Goal: Transaction & Acquisition: Download file/media

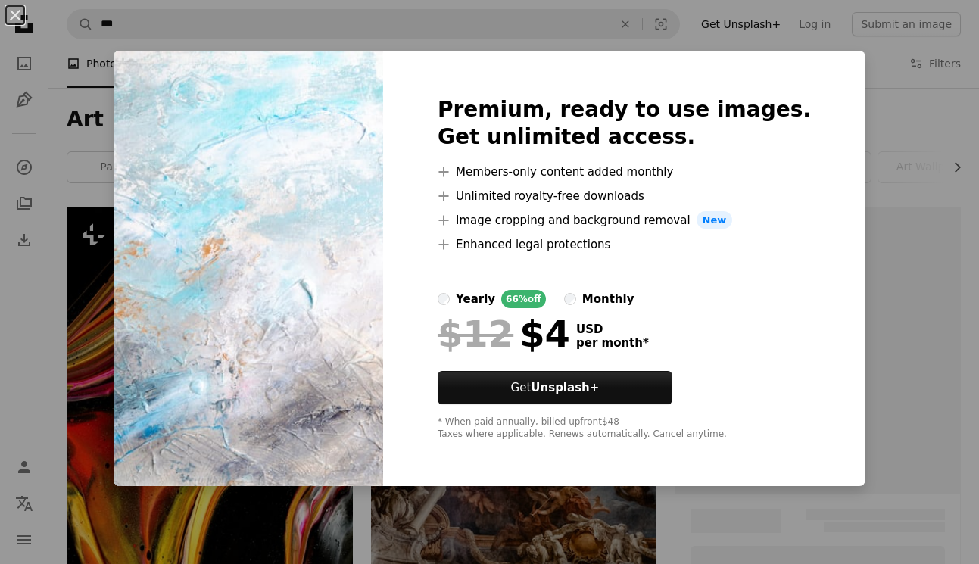
scroll to position [9081, 0]
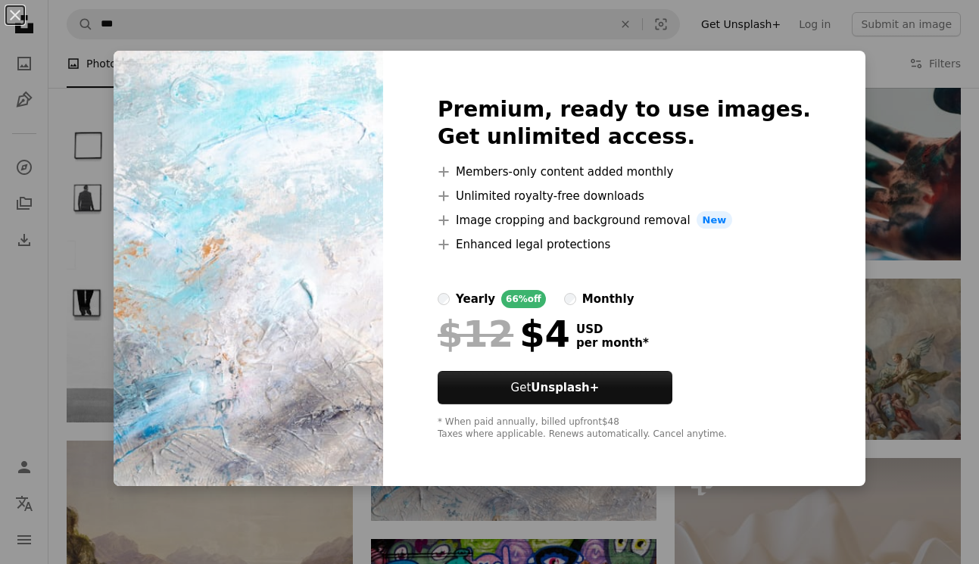
click at [133, 106] on div "An X shape Premium, ready to use images. Get unlimited access. A plus sign Memb…" at bounding box center [489, 282] width 979 height 564
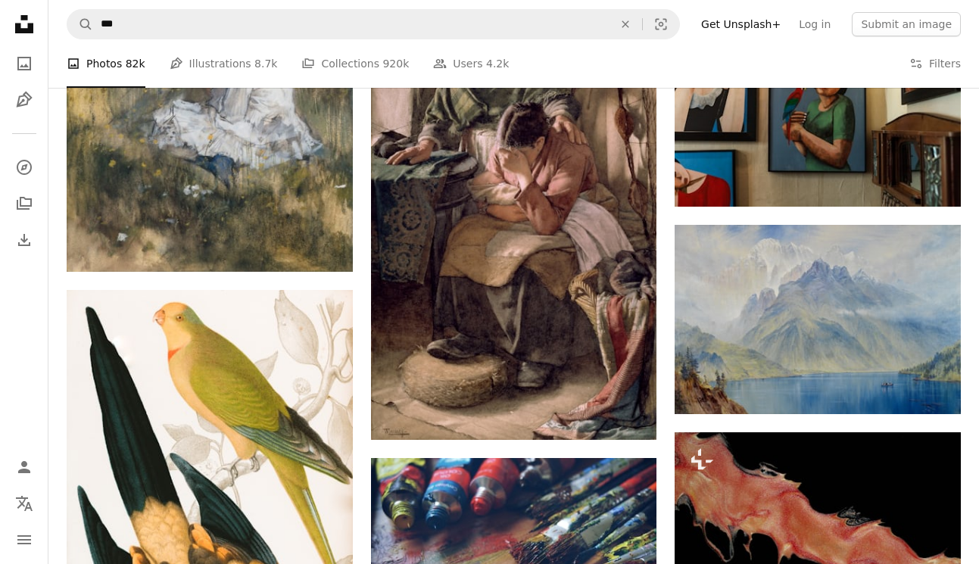
scroll to position [10326, 0]
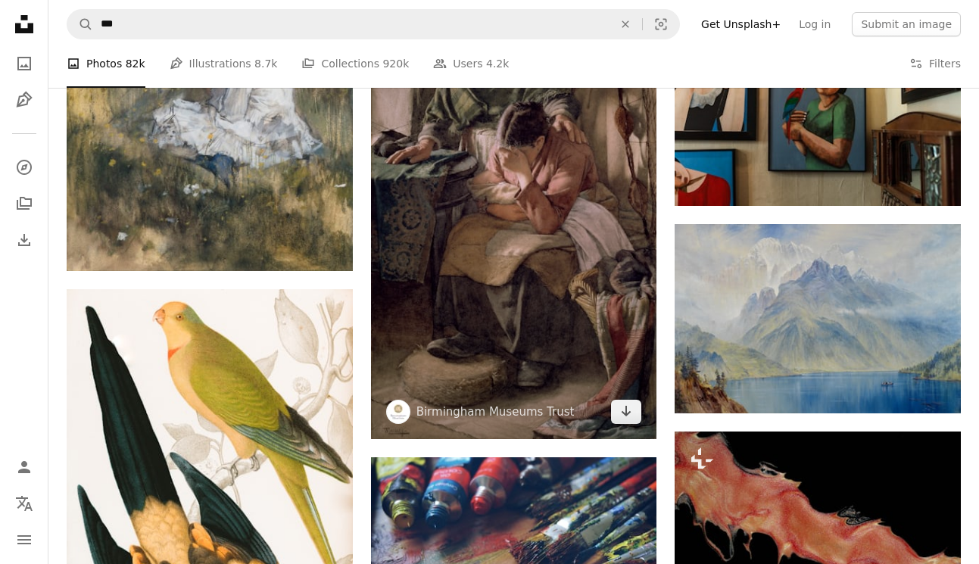
click at [464, 267] on img at bounding box center [514, 196] width 286 height 488
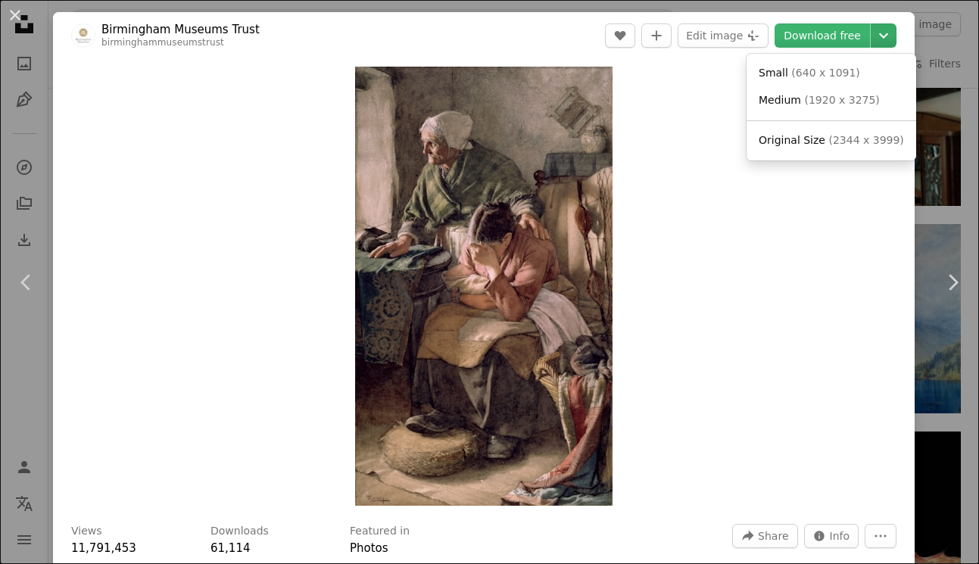
click at [896, 36] on icon "Chevron down" at bounding box center [884, 36] width 24 height 18
click at [838, 95] on span "( 1920 x 3275 )" at bounding box center [841, 100] width 75 height 12
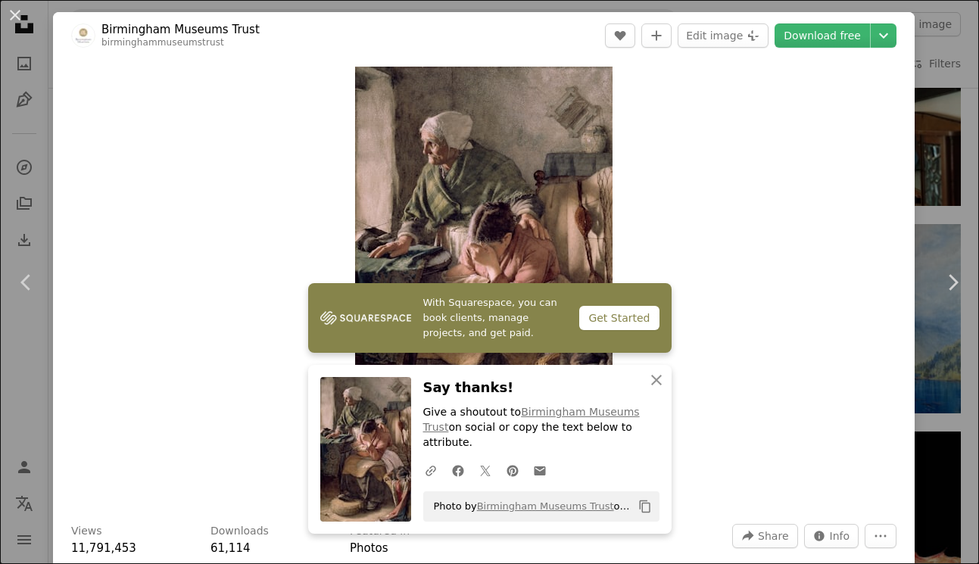
click at [243, 192] on div "Zoom in" at bounding box center [484, 286] width 862 height 454
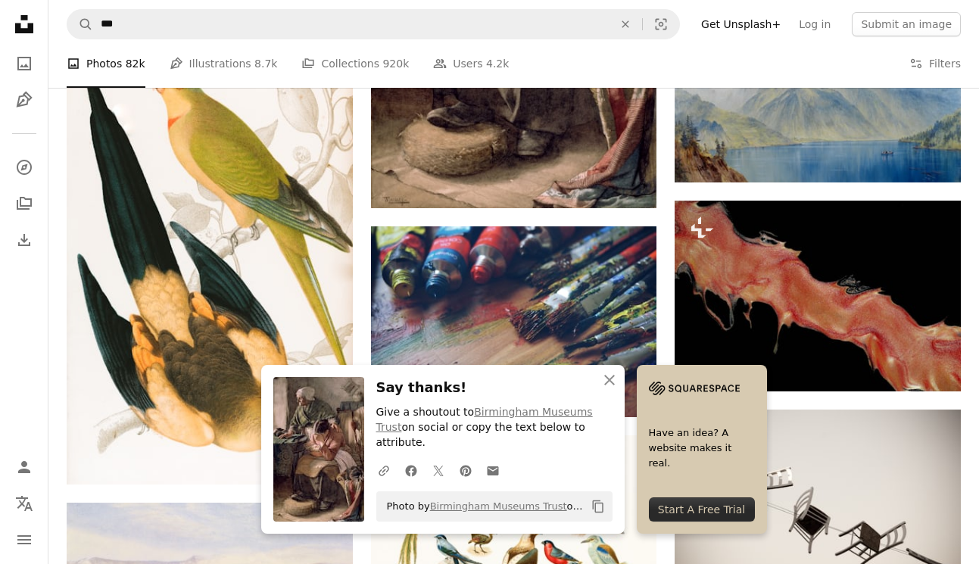
scroll to position [10559, 0]
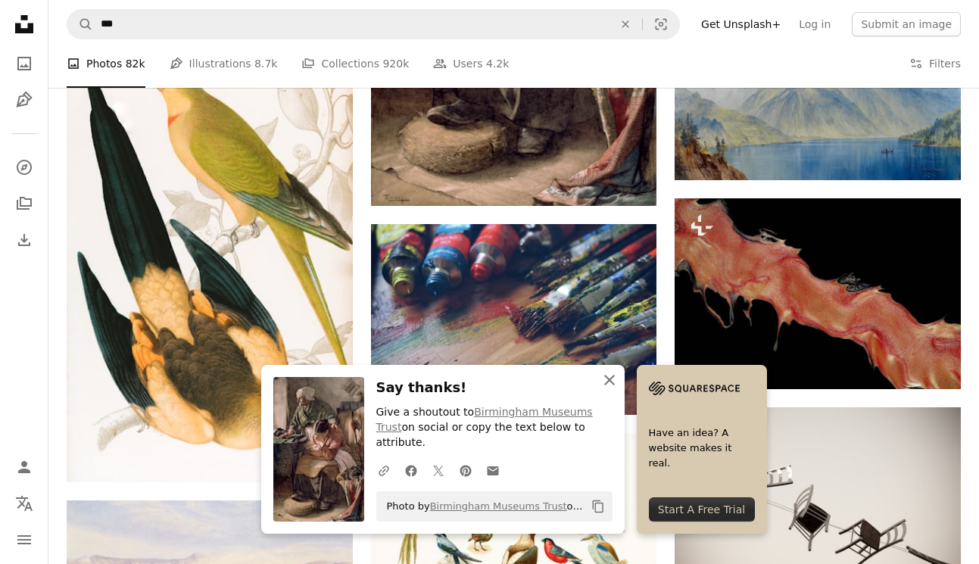
click at [611, 385] on icon "button" at bounding box center [609, 380] width 11 height 11
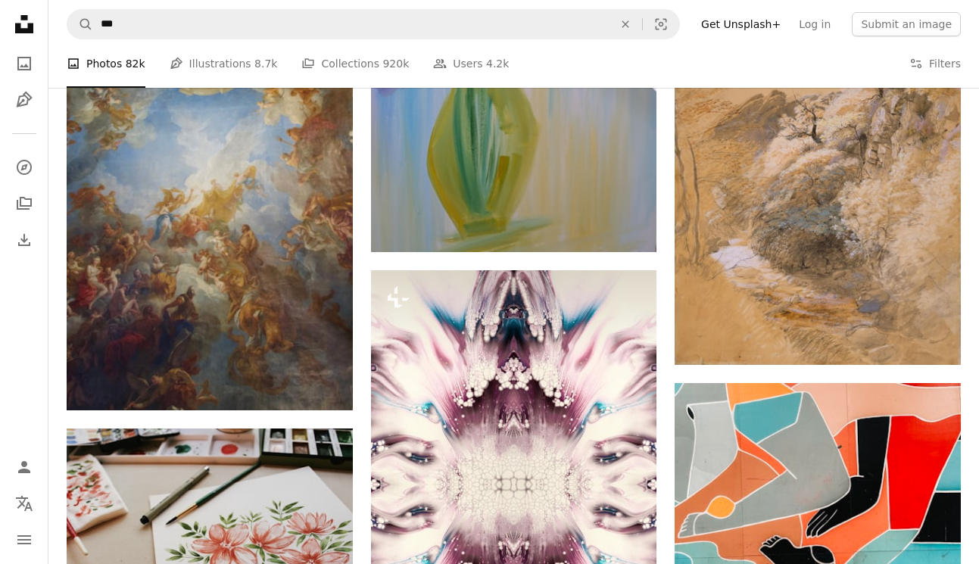
scroll to position [15742, 0]
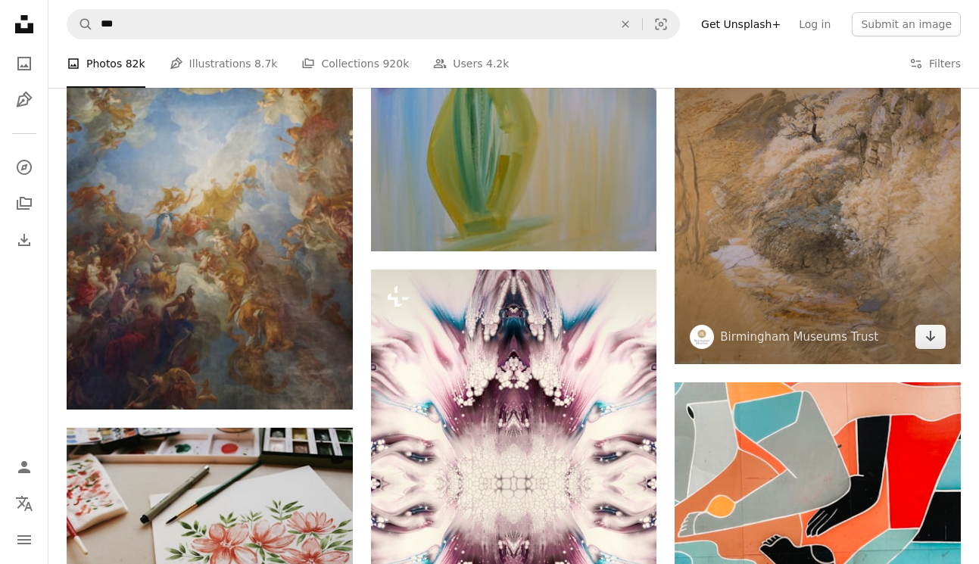
click at [813, 250] on img at bounding box center [818, 193] width 286 height 341
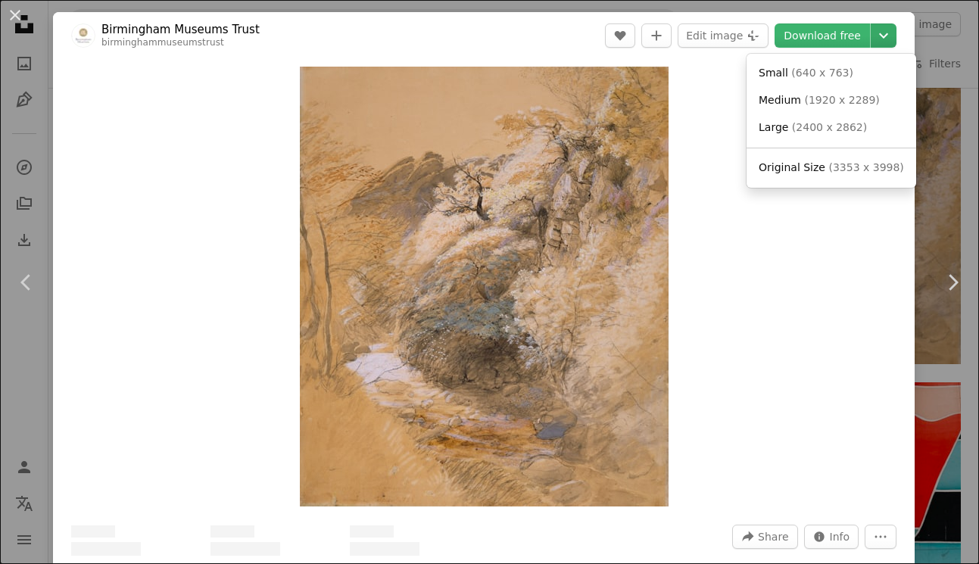
click at [894, 30] on icon "Chevron down" at bounding box center [884, 36] width 24 height 18
click at [837, 98] on span "( 1920 x 2289 )" at bounding box center [841, 100] width 75 height 12
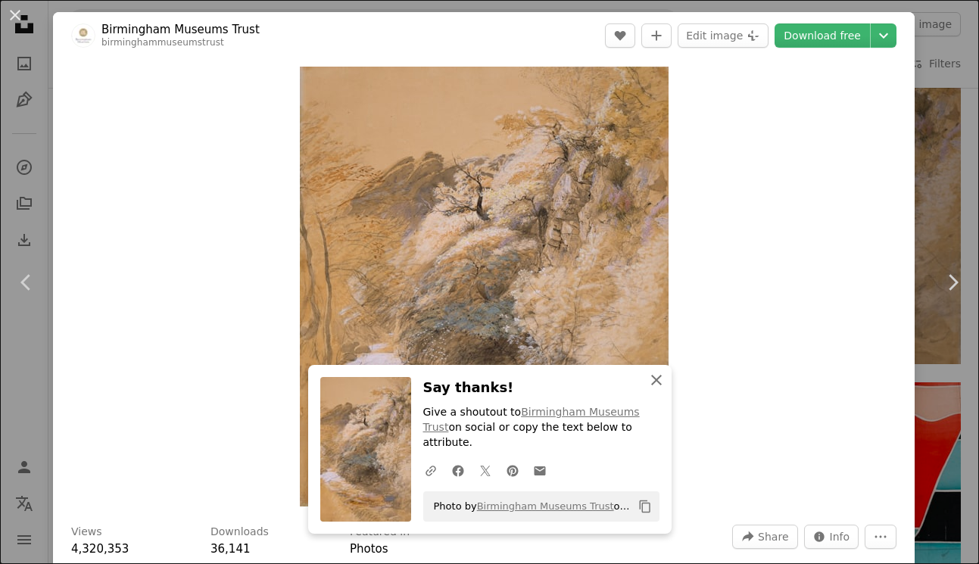
click at [656, 389] on icon "An X shape" at bounding box center [656, 380] width 18 height 18
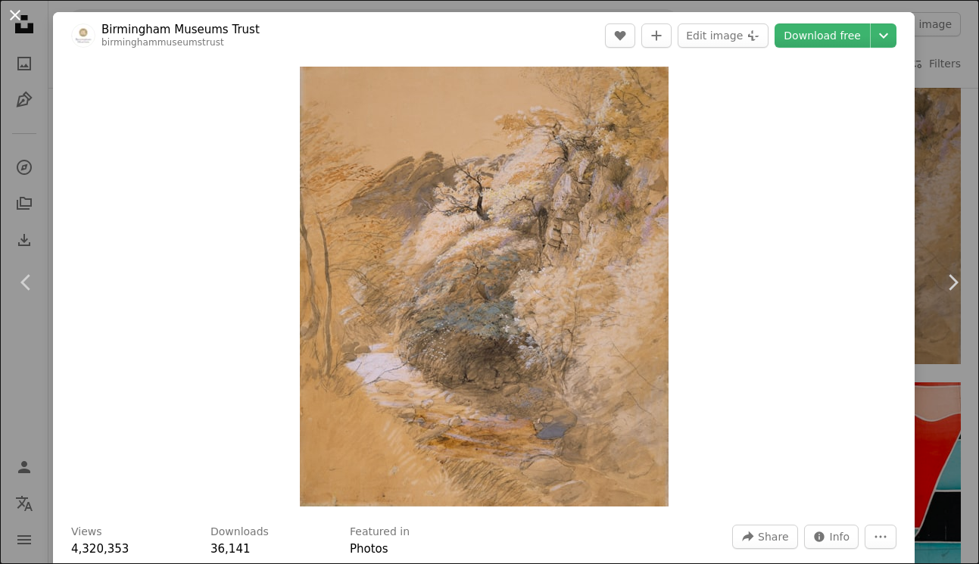
click at [16, 13] on button "An X shape" at bounding box center [15, 15] width 18 height 18
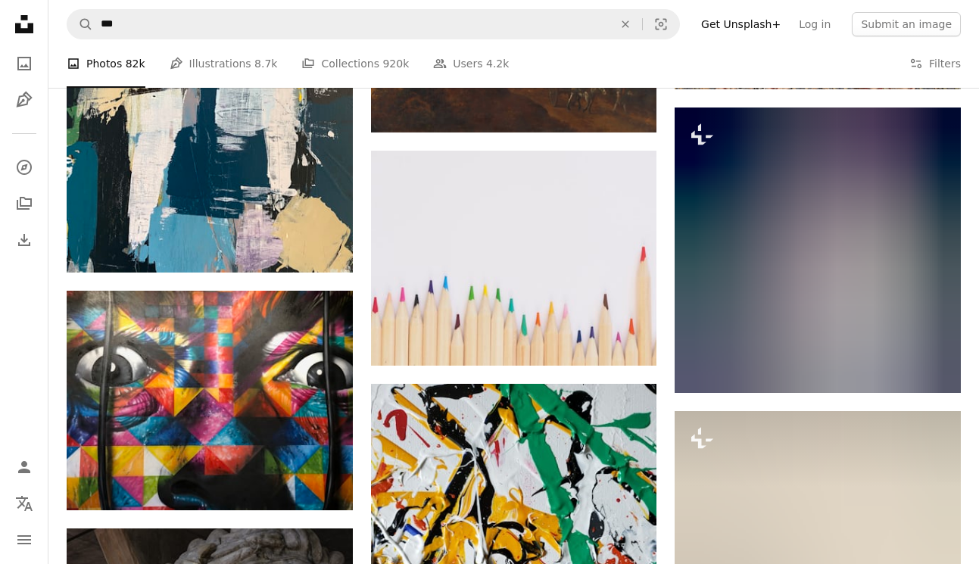
scroll to position [20687, 0]
